Goal: Task Accomplishment & Management: Complete application form

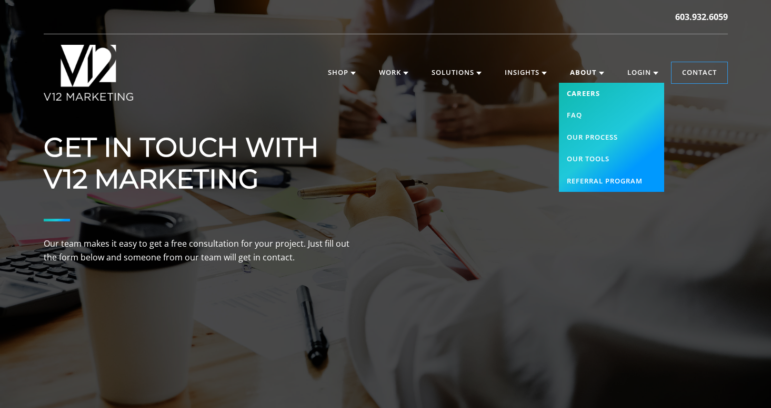
click at [579, 95] on link "Careers" at bounding box center [611, 94] width 105 height 22
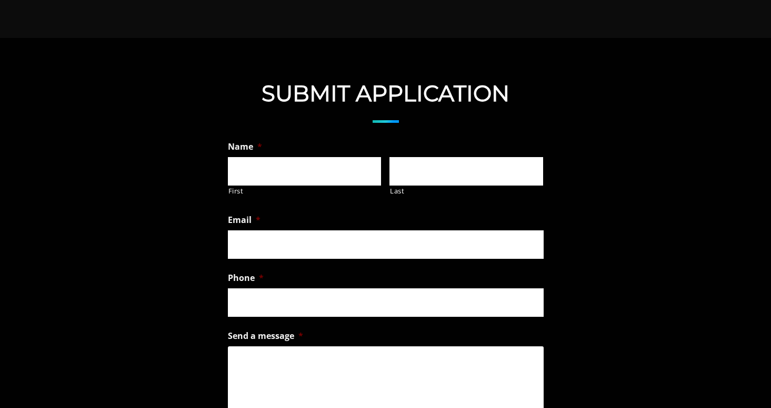
scroll to position [686, 0]
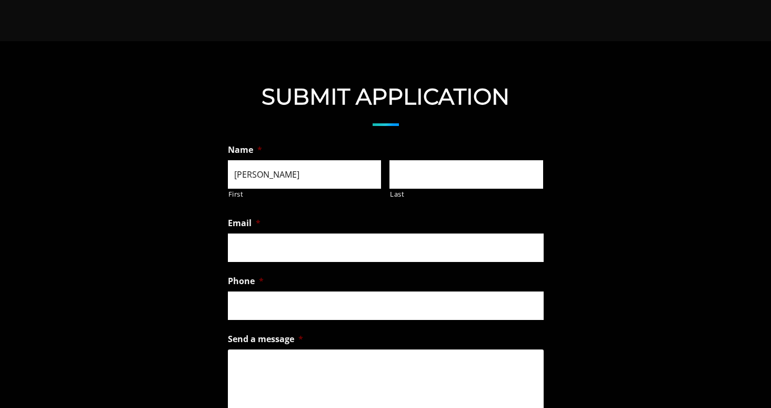
type input "Avery"
type input "Barrett"
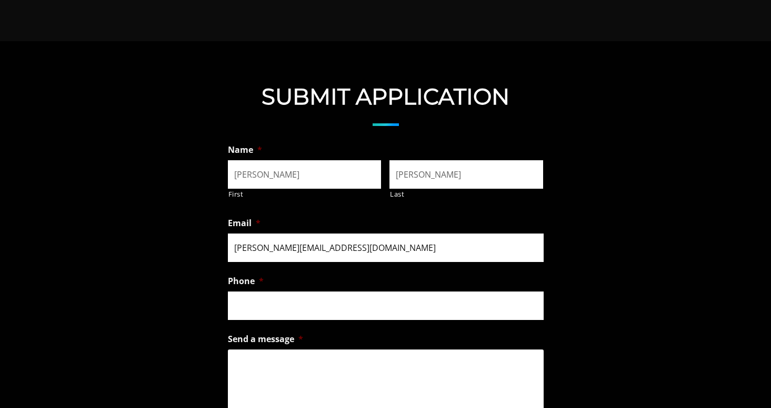
type input "avery.e.barrett12@gmail.com"
type input "(603) 856-4269"
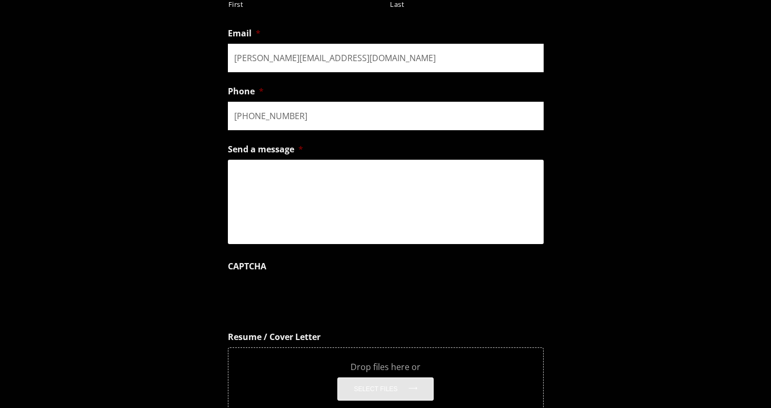
scroll to position [879, 0]
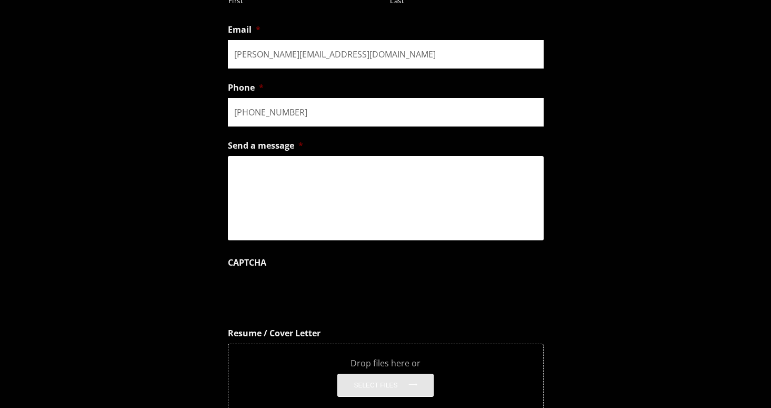
click at [367, 195] on textarea "Send a message *" at bounding box center [386, 198] width 316 height 84
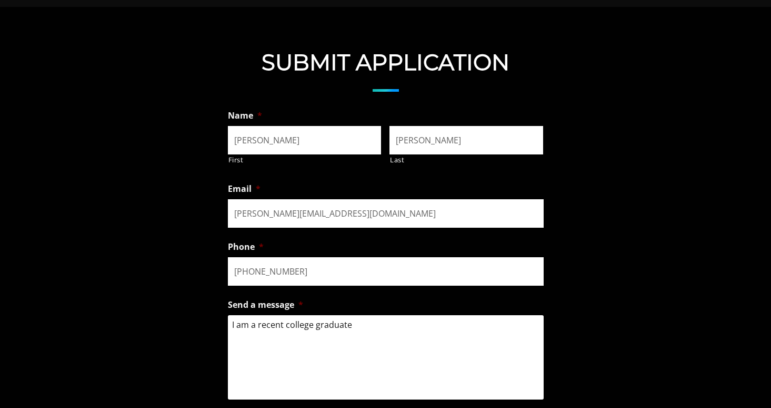
scroll to position [803, 0]
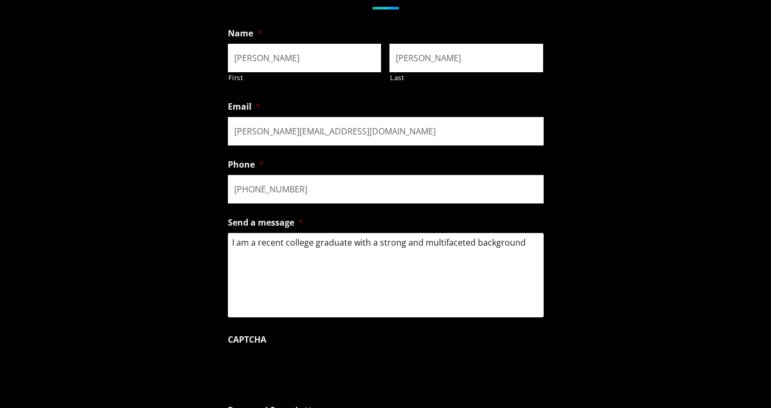
click at [352, 243] on textarea "I am a recent college graduate with a strong and multifaceted background" at bounding box center [386, 275] width 316 height 84
click at [335, 253] on textarea "I am a recent college graduate from Skidmore College with a strong and multifac…" at bounding box center [386, 275] width 316 height 84
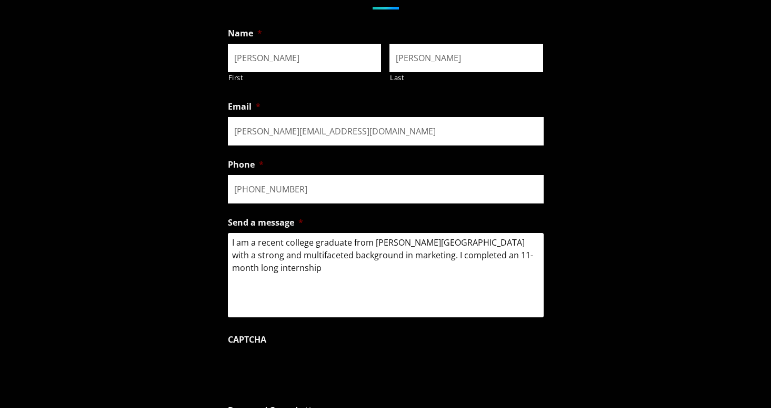
click at [392, 259] on textarea "I am a recent college graduate from Skidmore College with a strong and multifac…" at bounding box center [386, 275] width 316 height 84
click at [287, 276] on textarea "I am a recent college graduate from Skidmore College with a strong and multifac…" at bounding box center [386, 275] width 316 height 84
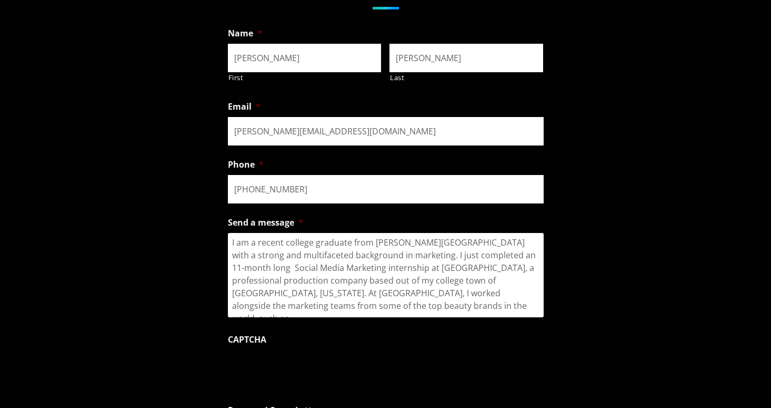
click at [646, 0] on div "Submit Application Name * Avery First Barrett Last Email * avery.e.barrett12@gm…" at bounding box center [385, 264] width 771 height 679
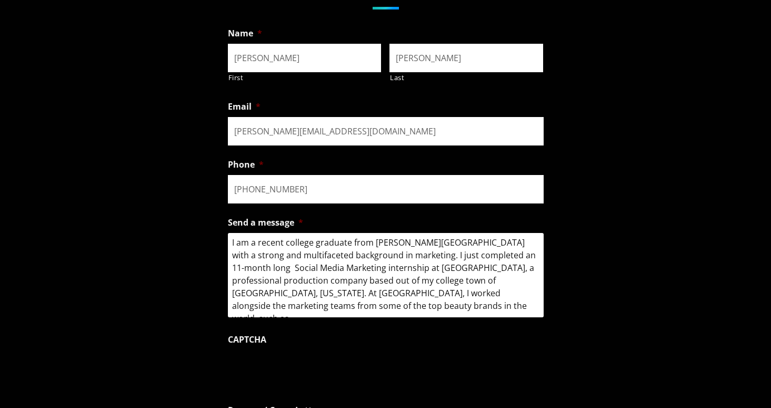
click at [379, 306] on textarea "I am a recent college graduate from Skidmore College with a strong and multifac…" at bounding box center [386, 275] width 316 height 84
paste textarea "L’Oréal"
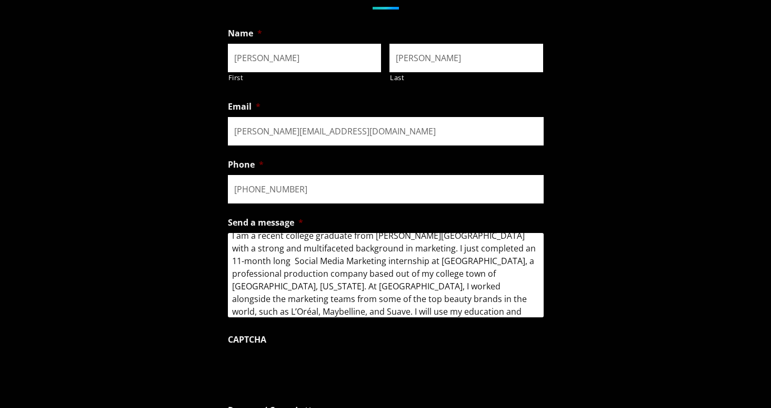
drag, startPoint x: 381, startPoint y: 308, endPoint x: 469, endPoint y: 299, distance: 88.4
click at [469, 299] on textarea "I am a recent college graduate from Skidmore College with a strong and multifac…" at bounding box center [386, 275] width 316 height 84
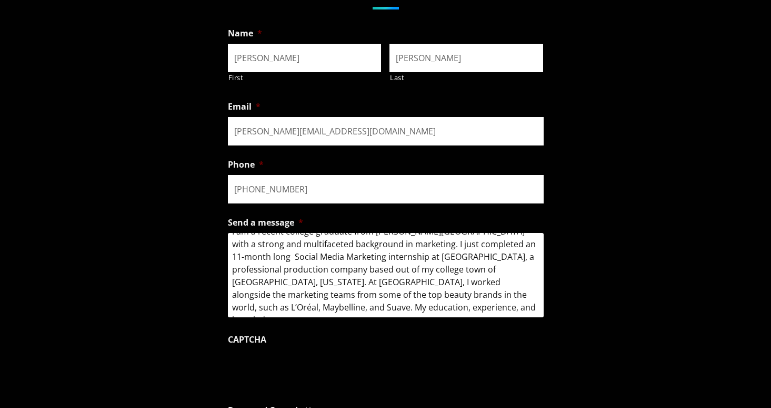
scroll to position [11, 0]
type textarea "I am a recent college graduate from Skidmore College with a strong and multifac…"
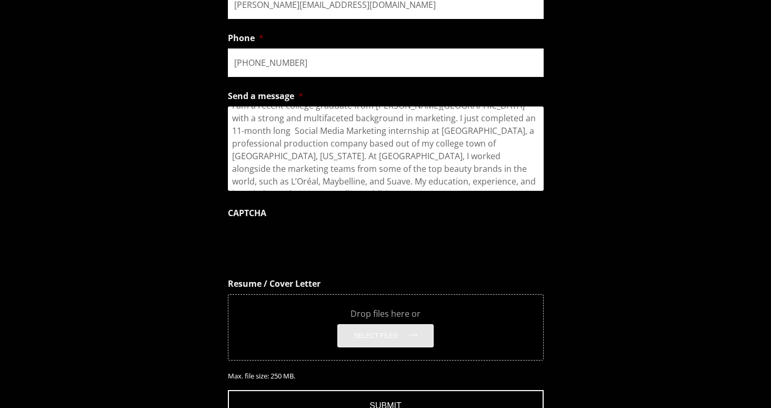
scroll to position [945, 0]
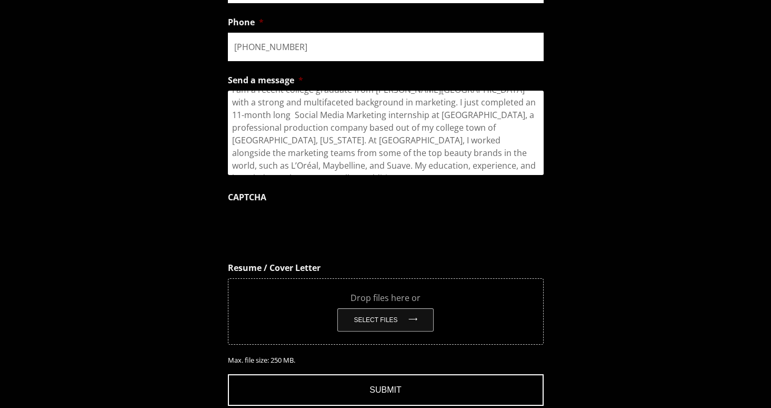
click at [405, 319] on button "Select files" at bounding box center [386, 319] width 96 height 23
type input "C:\fakepath\Avery Barrett Resume.pdf"
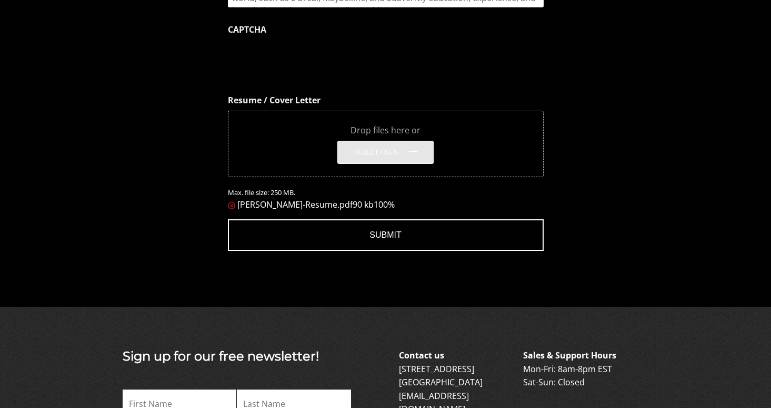
scroll to position [1133, 0]
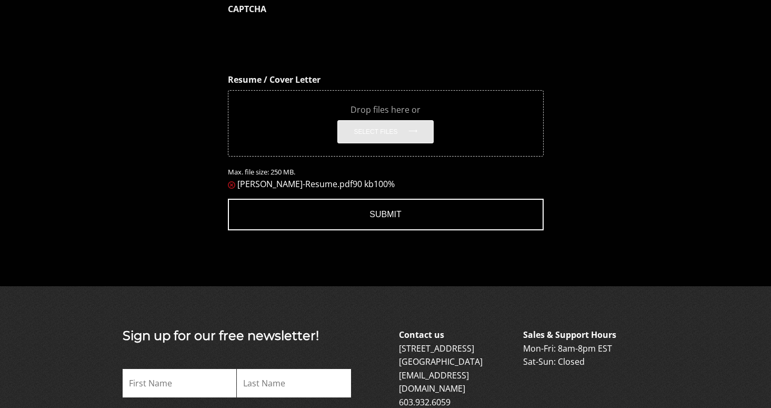
click at [439, 210] on input "Submit" at bounding box center [386, 215] width 316 height 32
click at [314, 216] on input "Submit" at bounding box center [386, 215] width 316 height 32
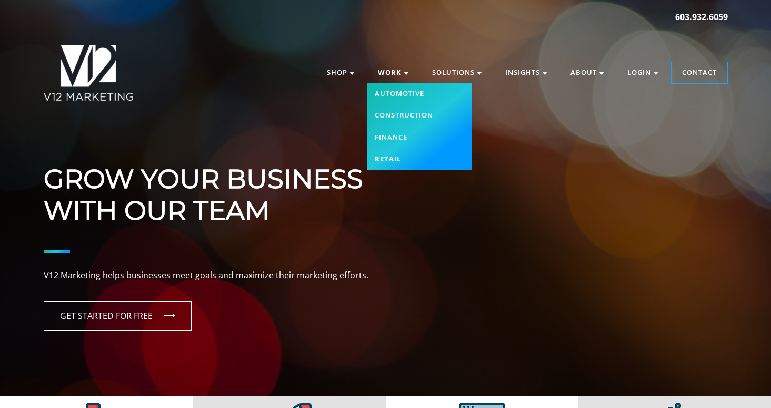
click at [387, 154] on link "Retail" at bounding box center [419, 159] width 105 height 22
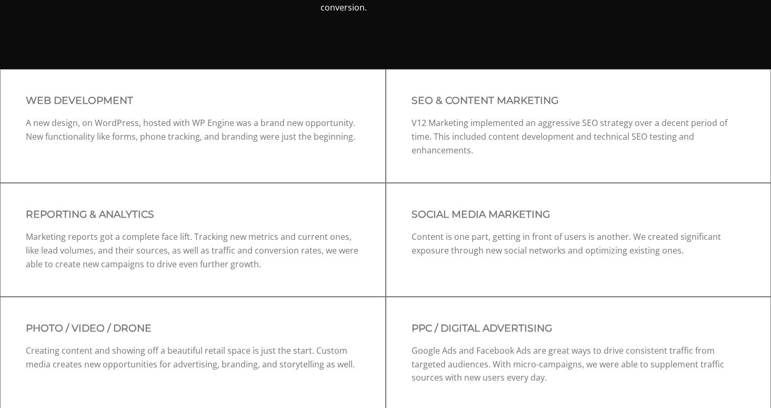
scroll to position [1395, 0]
